Goal: Transaction & Acquisition: Book appointment/travel/reservation

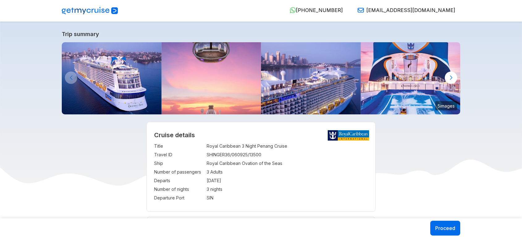
select select "**"
select select "*"
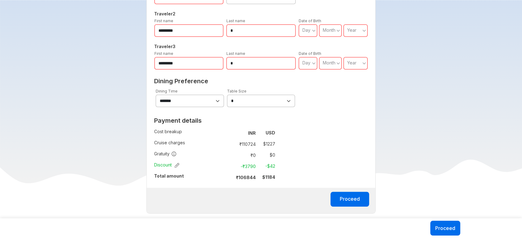
scroll to position [453, 0]
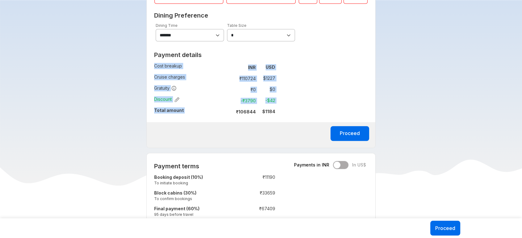
drag, startPoint x: 237, startPoint y: 110, endPoint x: 279, endPoint y: 105, distance: 42.9
click at [279, 105] on div "Payment details Cost breakup : INR USD Cruise charges : ₹ 110724 $ 1227 Gratuit…" at bounding box center [215, 86] width 136 height 74
copy tbody "Cost breakup : INR USD Cruise charges : ₹ 110724 $ 1227 Gratuity : ₹ 0 $ 0 Disc…"
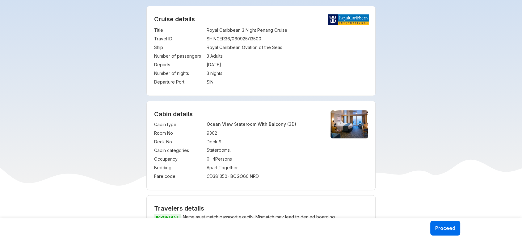
scroll to position [115, 0]
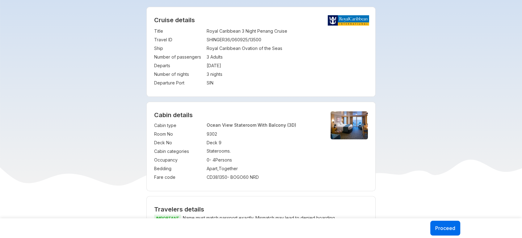
click at [156, 114] on h4 "Cabin details" at bounding box center [261, 115] width 214 height 7
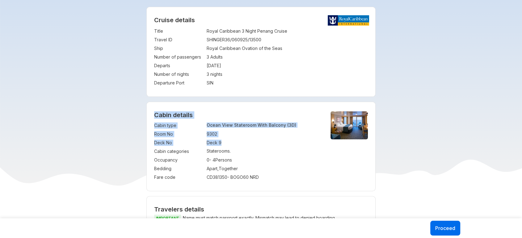
drag, startPoint x: 156, startPoint y: 114, endPoint x: 233, endPoint y: 146, distance: 83.7
click at [233, 146] on div "Cabin details Cabin type : Ocean View Stateroom With Balcony (3D) Room No : 930…" at bounding box center [261, 146] width 229 height 89
copy div "Cabin details Cabin type : Ocean View Stateroom With Balcony (3D) Room No : 930…"
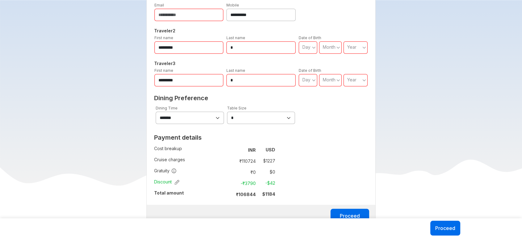
scroll to position [371, 0]
click at [250, 193] on strong "₹ 106844" at bounding box center [246, 194] width 20 height 5
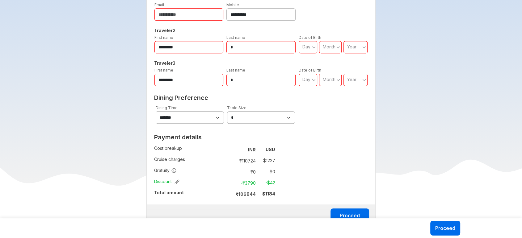
click at [270, 192] on strong "$ 1184" at bounding box center [268, 194] width 13 height 5
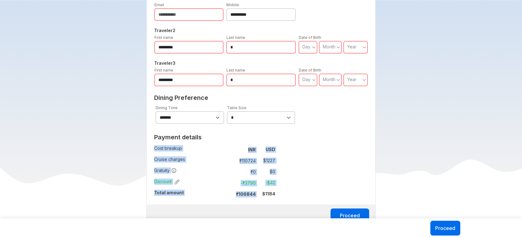
click at [270, 192] on strong "$ 1184" at bounding box center [268, 194] width 13 height 5
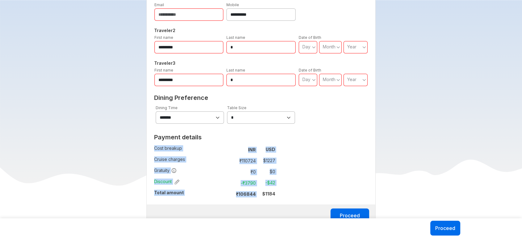
click at [270, 192] on strong "$ 1184" at bounding box center [268, 194] width 13 height 5
drag, startPoint x: 235, startPoint y: 192, endPoint x: 279, endPoint y: 192, distance: 44.5
click at [279, 192] on div "Payment details Cost breakup : INR USD Cruise charges : ₹ 110724 $ 1227 Gratuit…" at bounding box center [215, 168] width 136 height 74
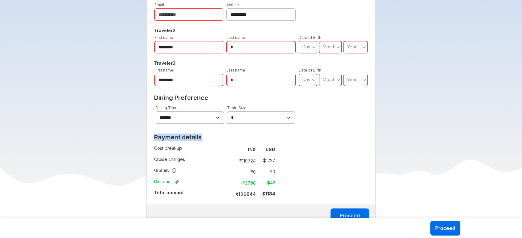
drag, startPoint x: 152, startPoint y: 191, endPoint x: 292, endPoint y: 182, distance: 139.9
click at [292, 182] on div "**********" at bounding box center [261, 86] width 230 height 290
click at [311, 194] on div "**********" at bounding box center [261, 86] width 230 height 290
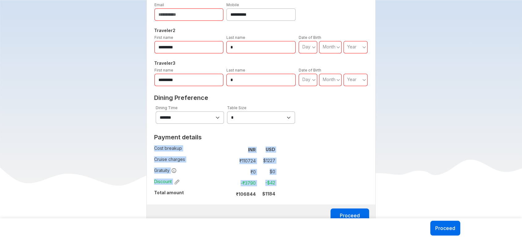
drag, startPoint x: 279, startPoint y: 193, endPoint x: 155, endPoint y: 193, distance: 123.9
click at [155, 193] on div "Payment details Cost breakup : INR USD Cruise charges : ₹ 110724 $ 1227 Gratuit…" at bounding box center [215, 168] width 136 height 74
copy tbody "Cost breakup : INR USD Cruise charges : ₹ 110724 $ 1227 Gratuity : ₹ 0 $ 0 Disc…"
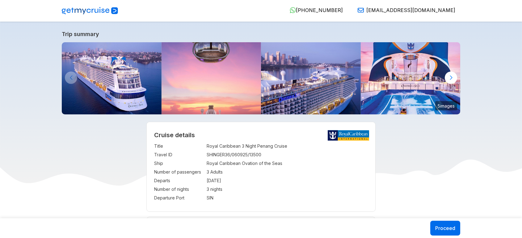
select select "**"
select select "*"
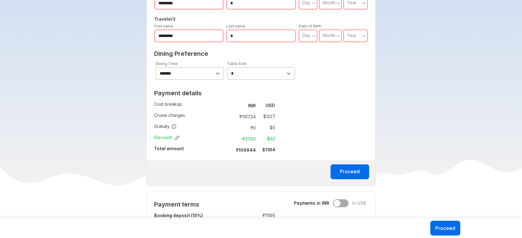
scroll to position [451, 0]
